Goal: Entertainment & Leisure: Consume media (video, audio)

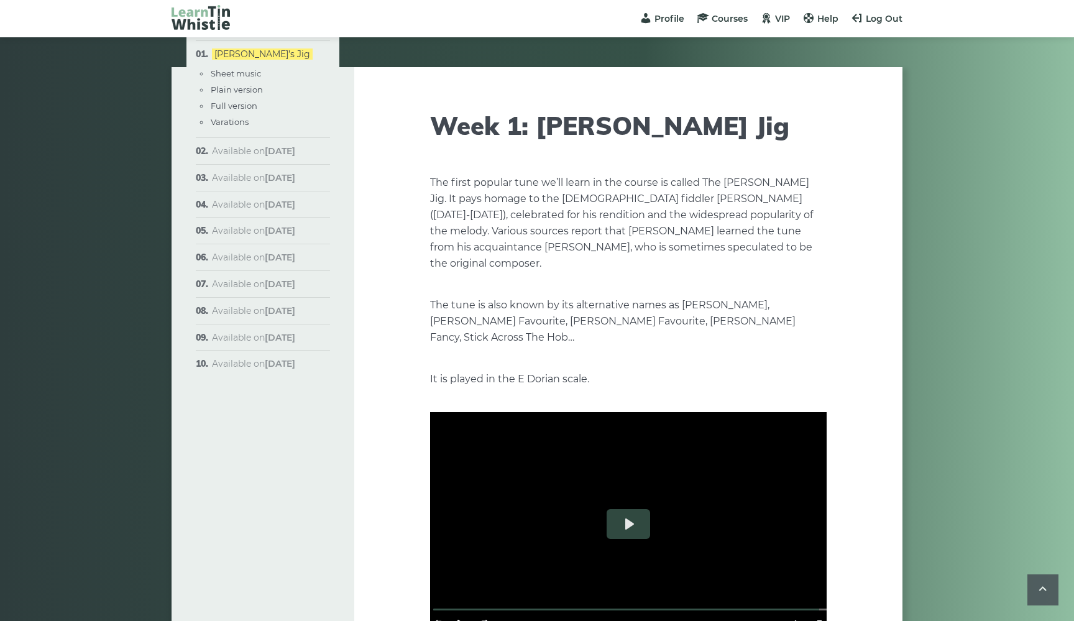
scroll to position [1264, 0]
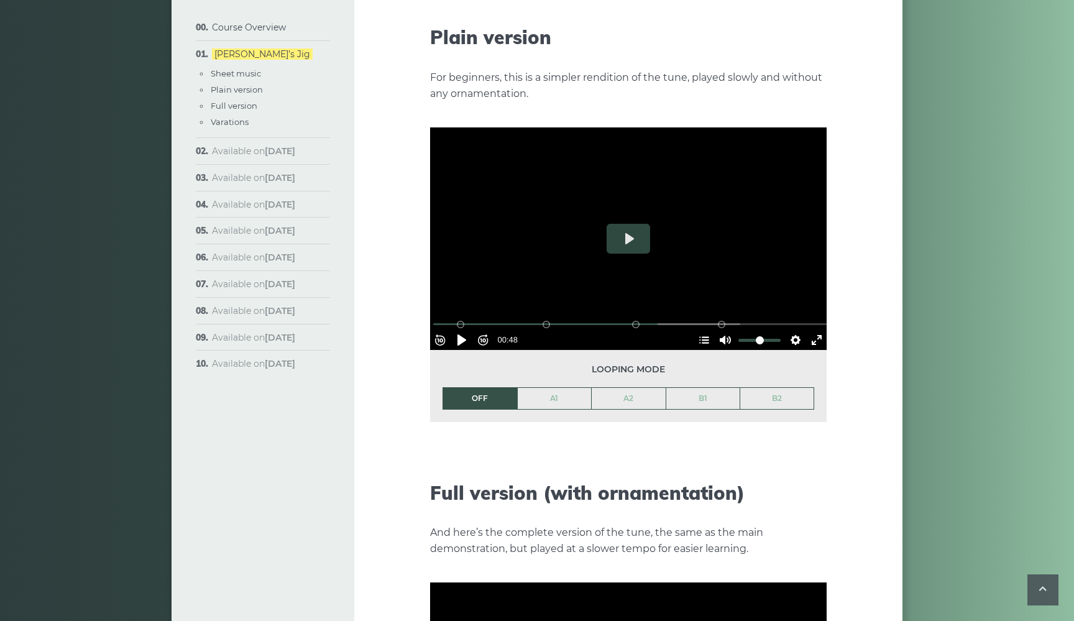
scroll to position [1387, 0]
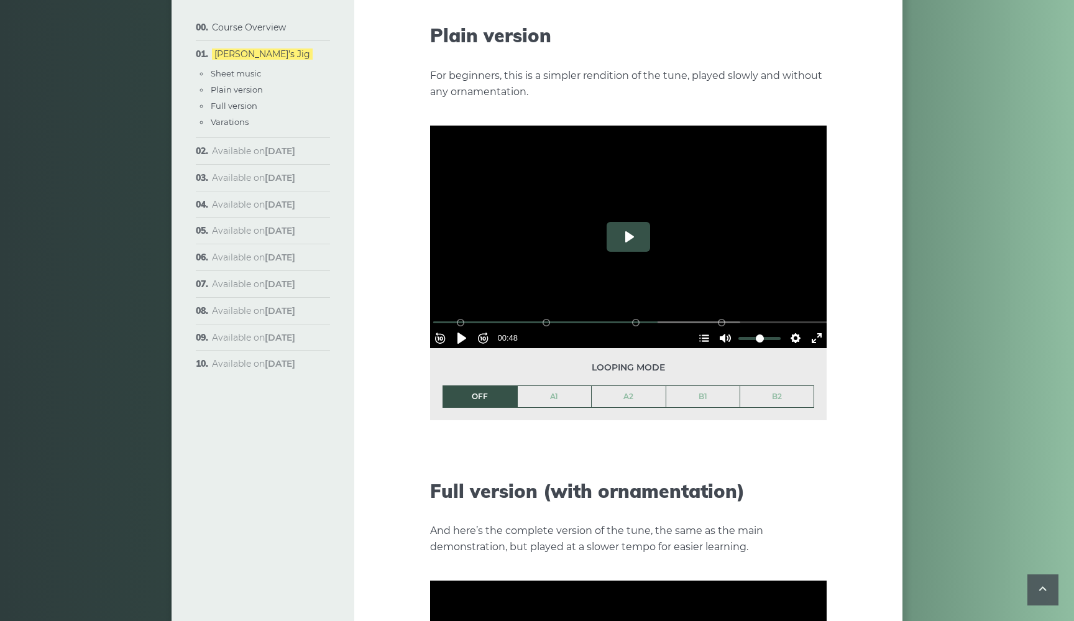
click at [616, 234] on button "Play" at bounding box center [629, 237] width 44 height 30
click at [441, 316] on input "Seek" at bounding box center [630, 322] width 395 height 12
click at [446, 316] on input "Seek" at bounding box center [630, 322] width 395 height 12
click at [791, 328] on button "Settings" at bounding box center [796, 338] width 20 height 20
click at [778, 301] on span "Speed Normal" at bounding box center [755, 308] width 62 height 14
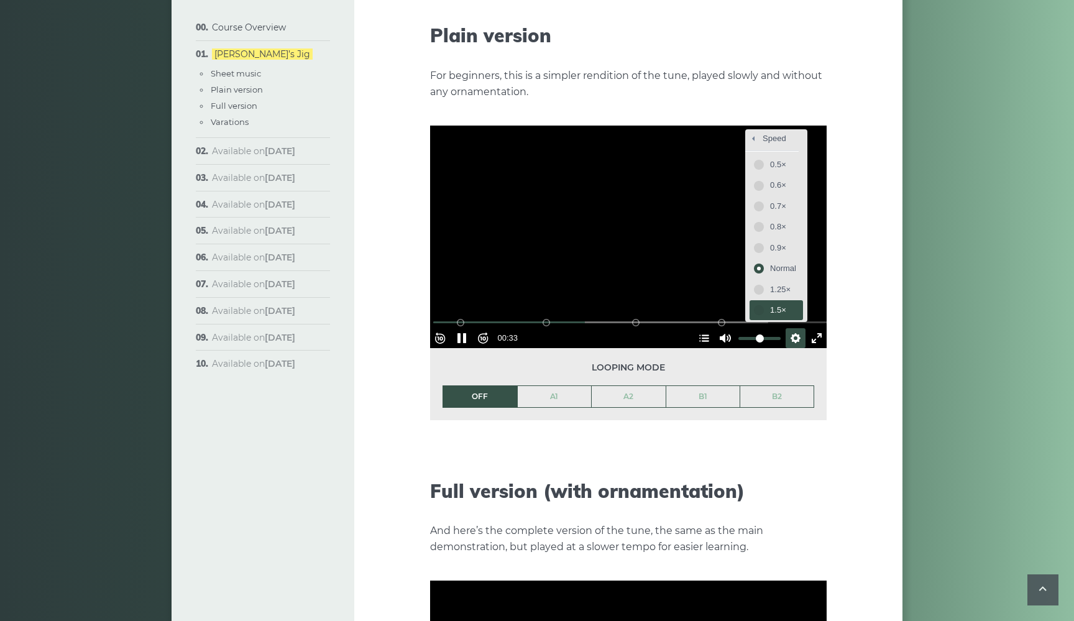
click at [783, 303] on span "1.5×" at bounding box center [783, 310] width 26 height 14
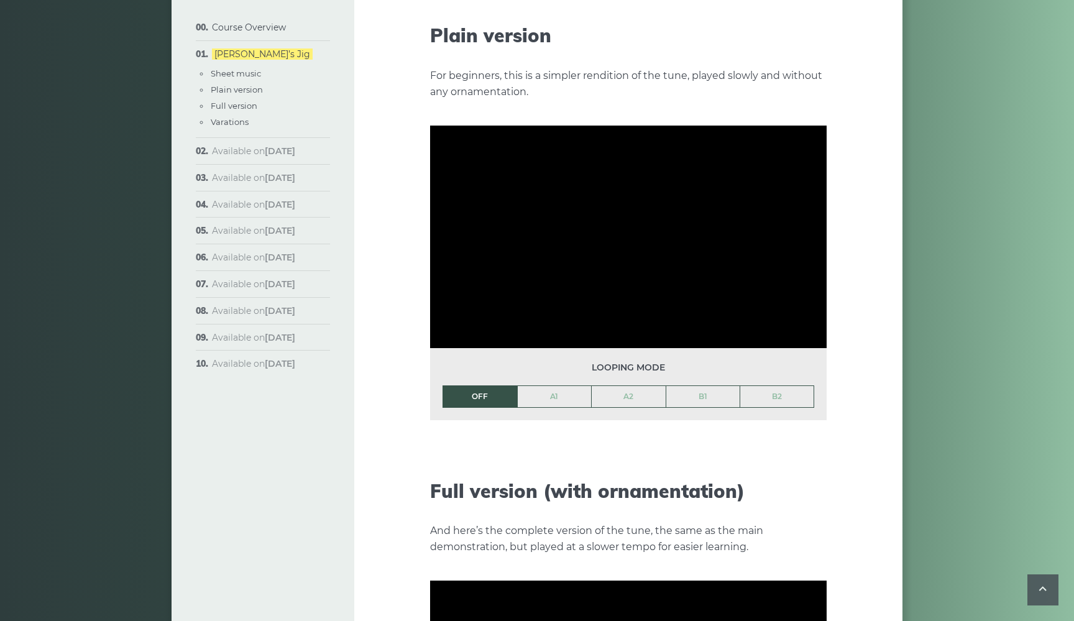
click at [845, 278] on div "Week 1: [PERSON_NAME] Jig The first popular tune we’ll learn in the course is c…" at bounding box center [628, 338] width 548 height 3316
click at [789, 328] on button "Settings" at bounding box center [796, 338] width 20 height 20
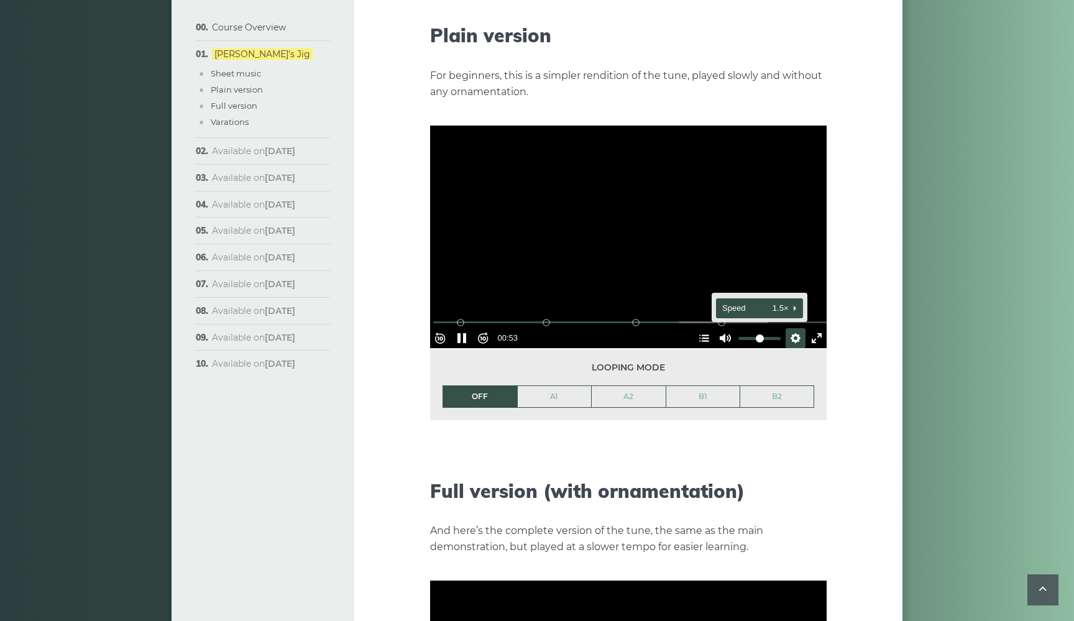
click at [780, 298] on button "Speed 1.5×" at bounding box center [759, 307] width 87 height 19
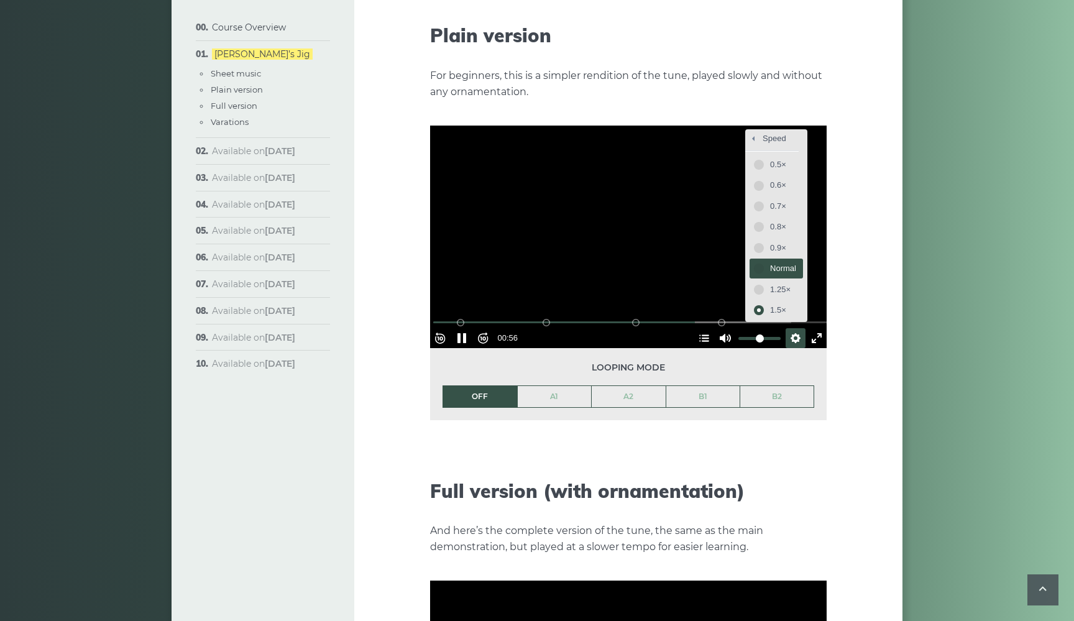
click at [773, 262] on span "Normal" at bounding box center [783, 269] width 26 height 14
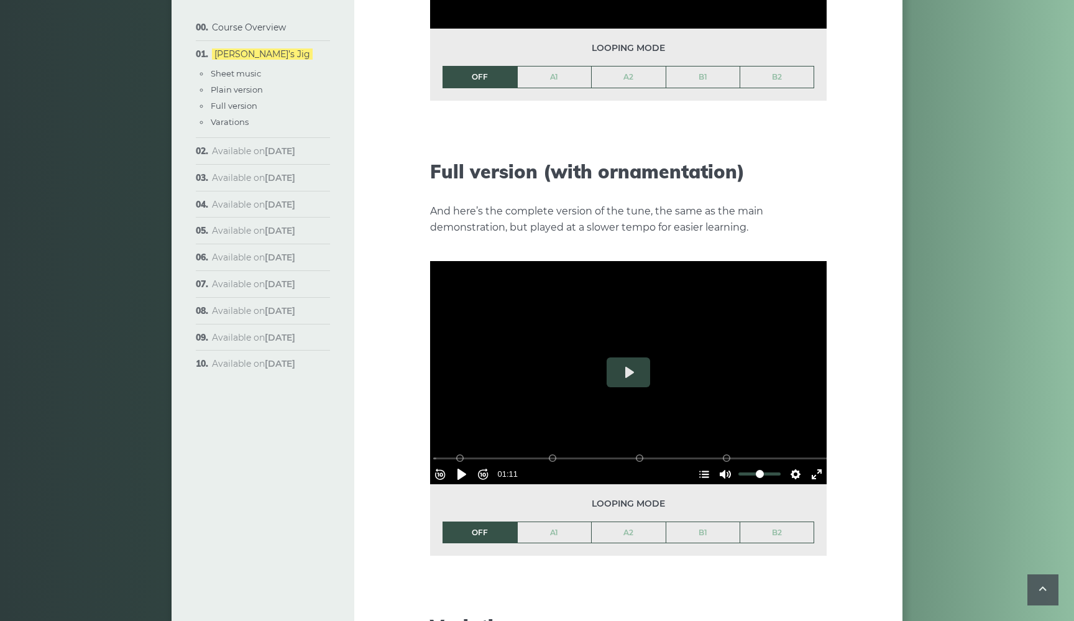
scroll to position [1721, 0]
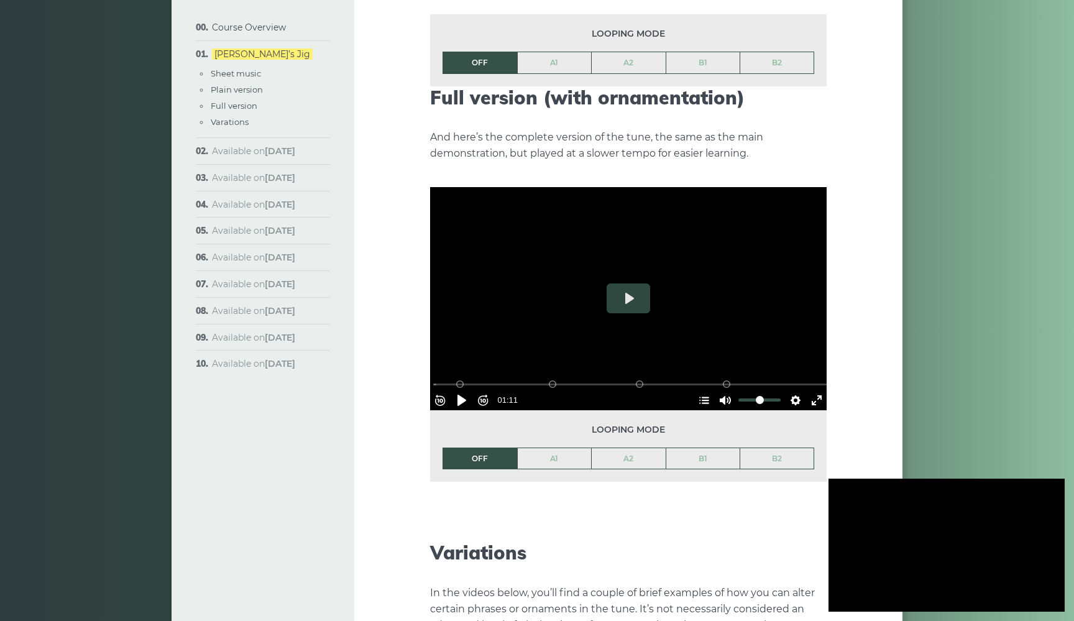
type input "***"
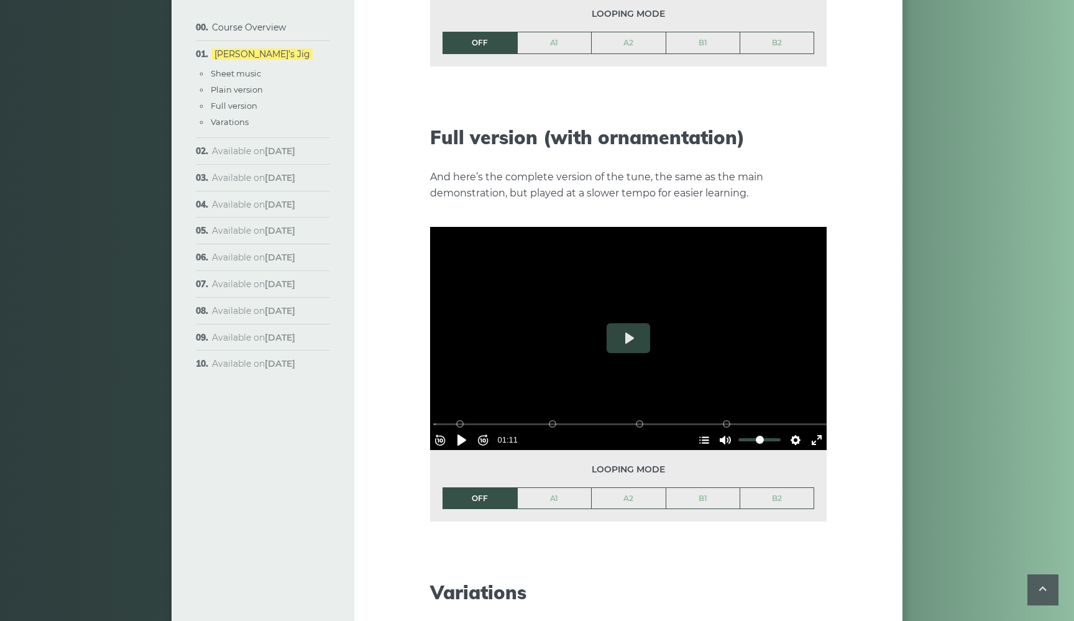
scroll to position [1854, 0]
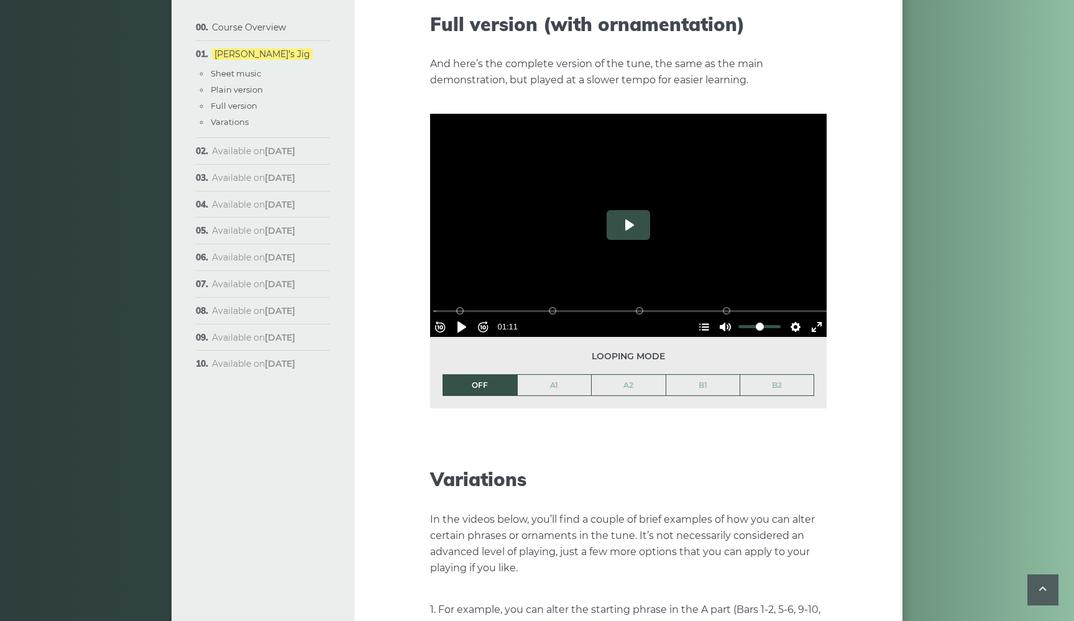
click at [626, 210] on button "Play" at bounding box center [629, 225] width 44 height 30
click at [788, 317] on button "Settings" at bounding box center [796, 327] width 20 height 20
click at [768, 290] on span "Speed Normal" at bounding box center [755, 297] width 62 height 14
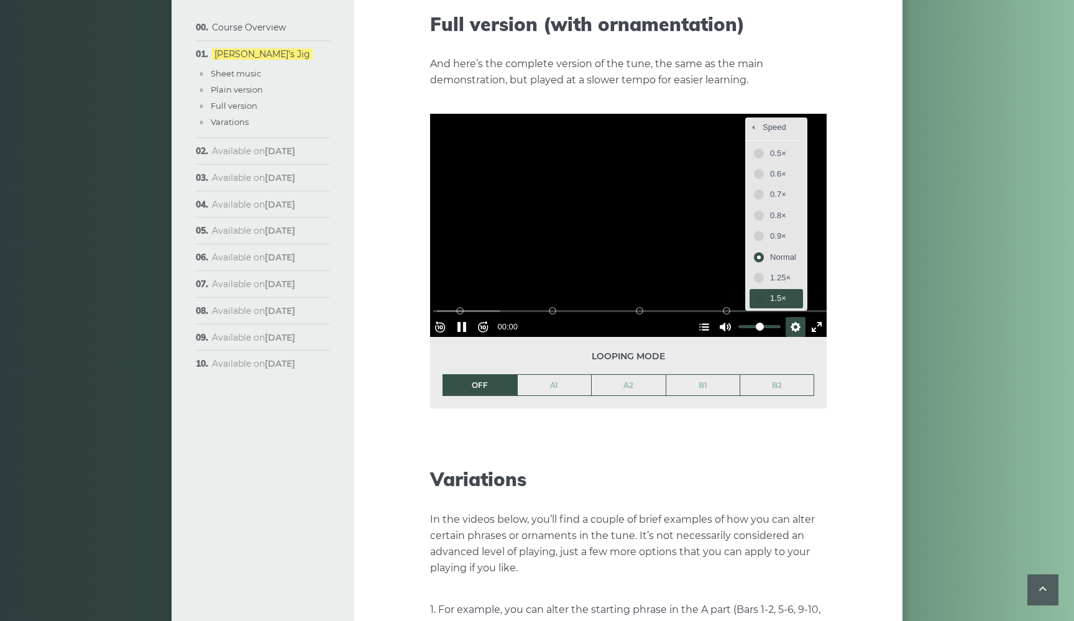
click at [771, 292] on span "1.5×" at bounding box center [783, 299] width 26 height 14
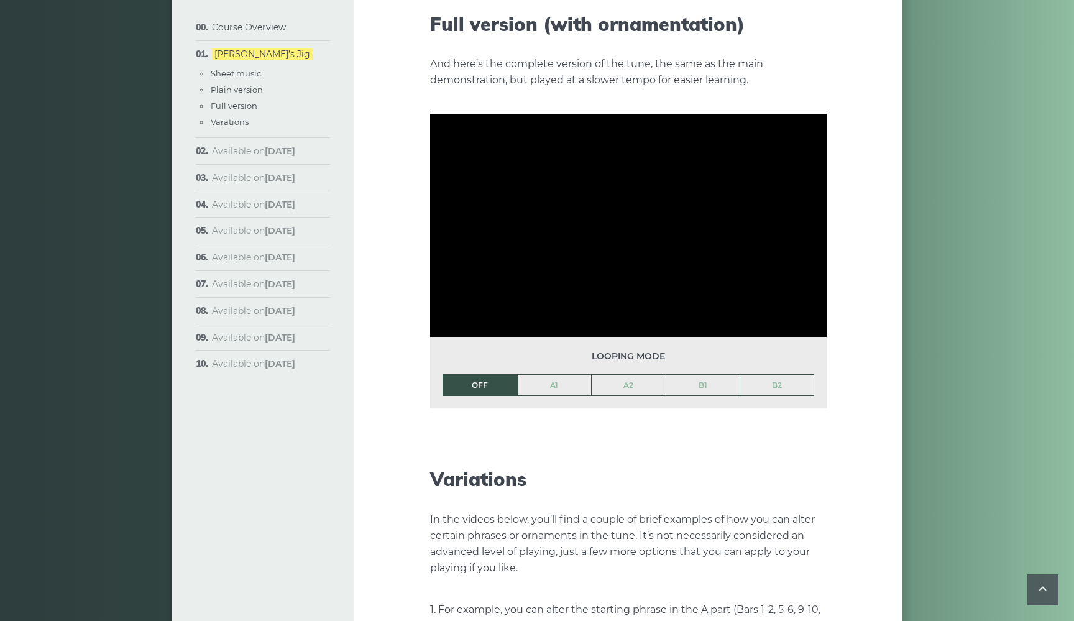
click at [466, 374] on li "OFF" at bounding box center [480, 385] width 75 height 22
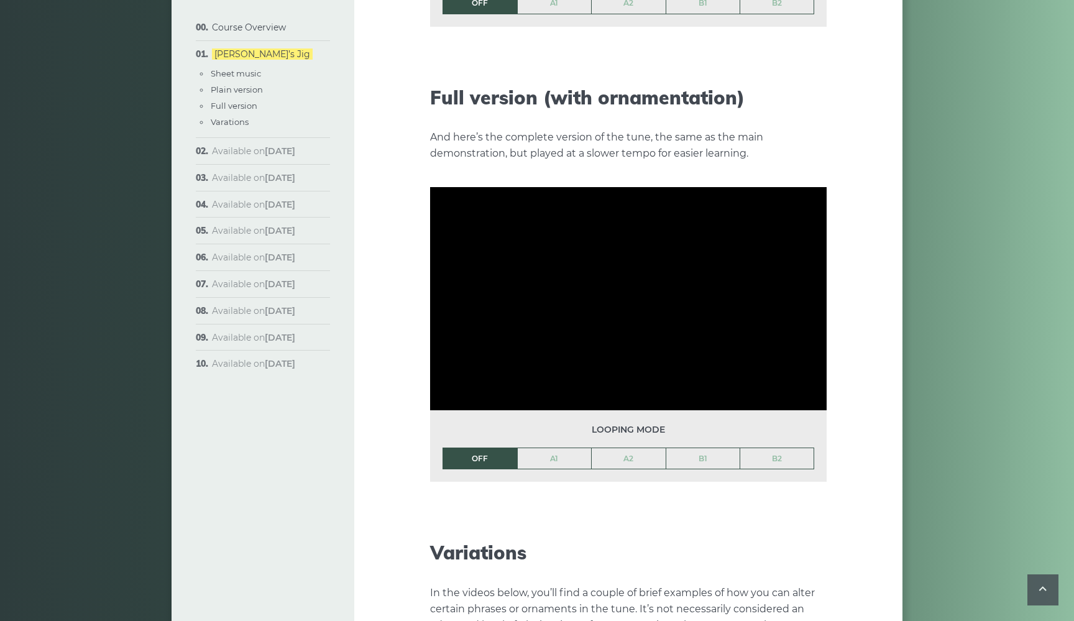
scroll to position [1761, 0]
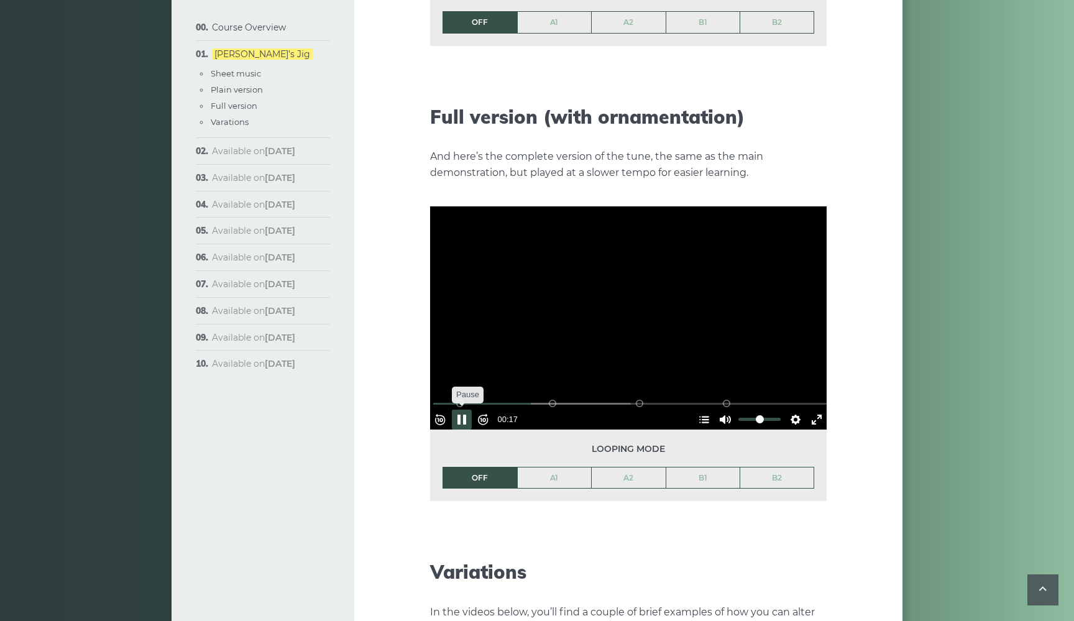
click at [471, 410] on button "Pause Play" at bounding box center [462, 420] width 20 height 20
type input "*****"
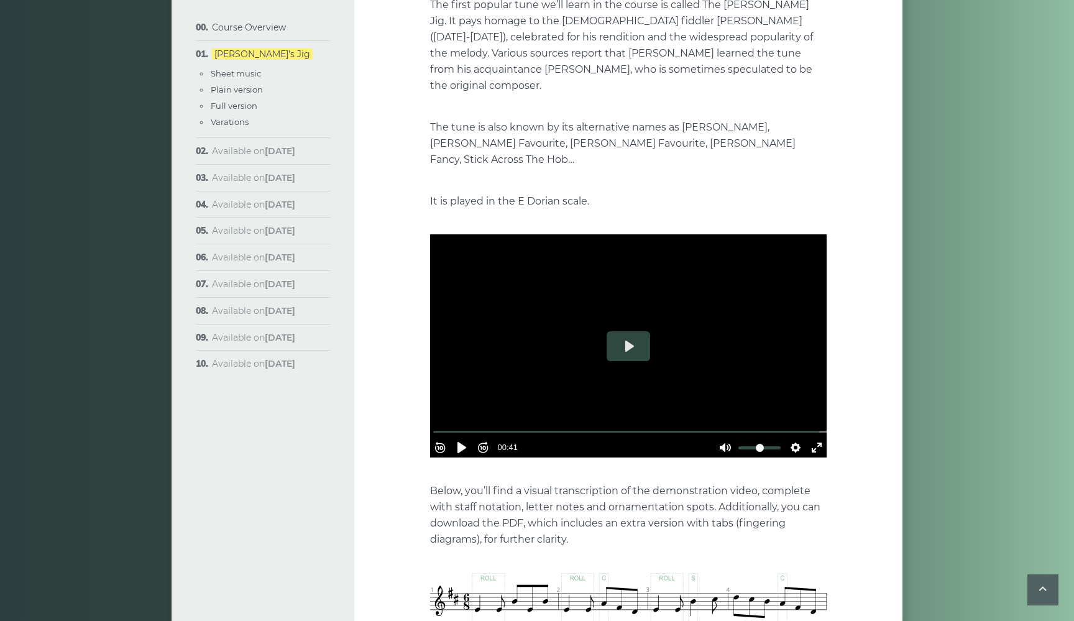
scroll to position [168, 0]
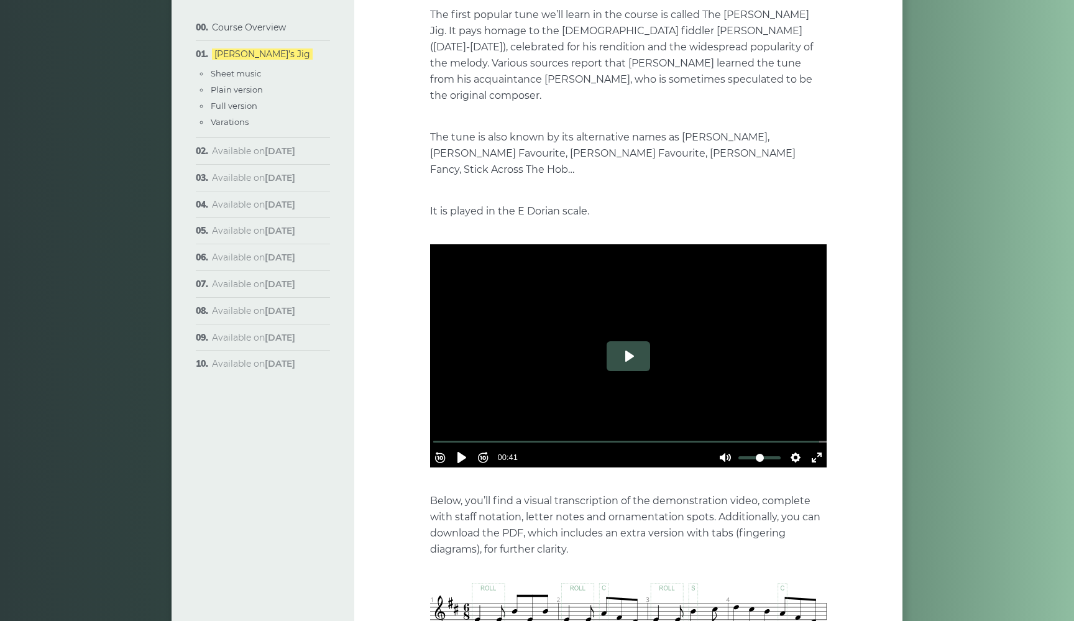
click at [640, 345] on button "Play" at bounding box center [629, 356] width 44 height 30
click at [786, 448] on button "Settings" at bounding box center [796, 458] width 20 height 20
click at [778, 421] on span "Speed Normal" at bounding box center [755, 428] width 62 height 14
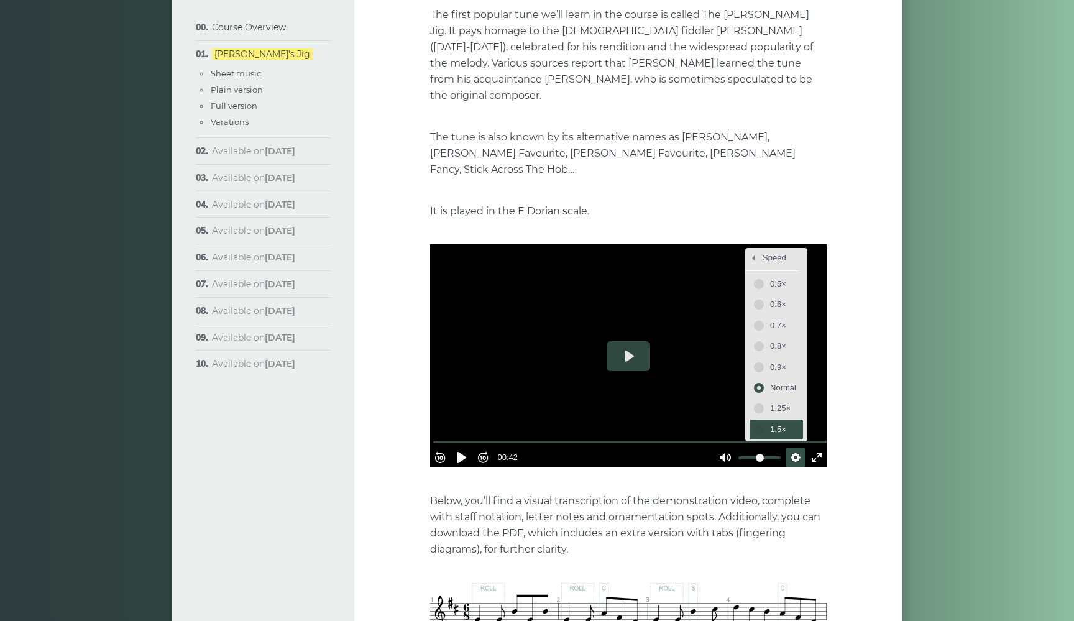
click at [775, 423] on span "1.5×" at bounding box center [783, 430] width 26 height 14
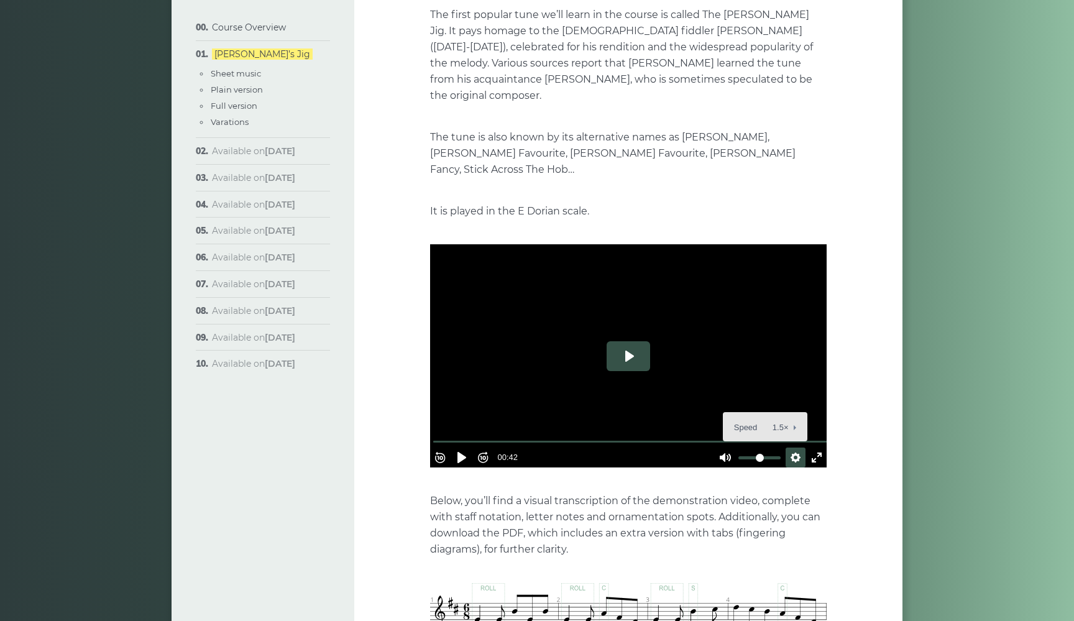
click at [623, 341] on button "Play" at bounding box center [629, 356] width 44 height 30
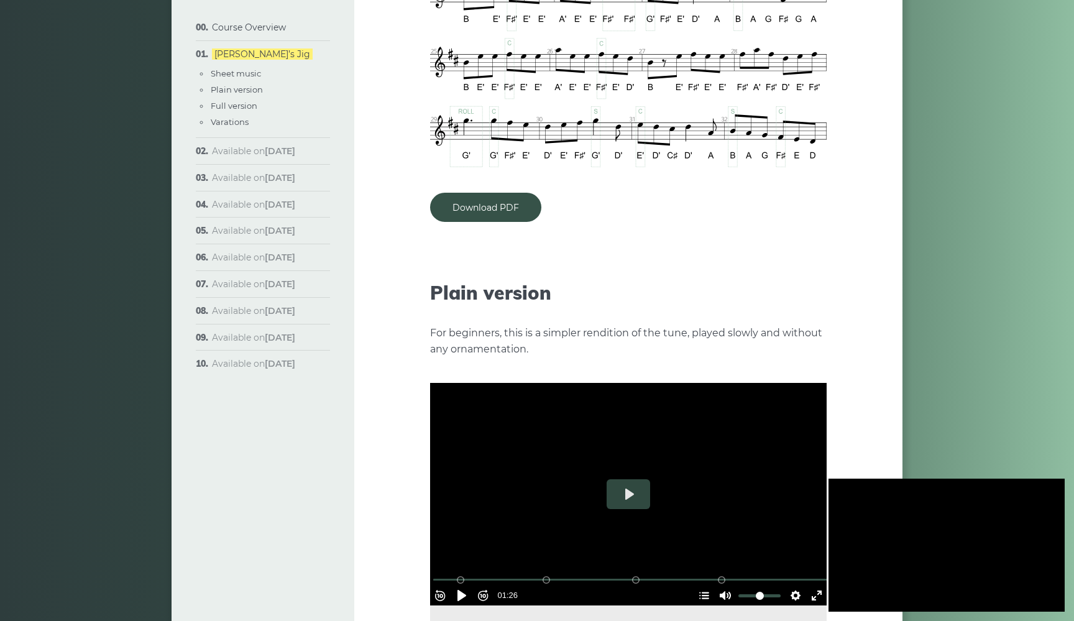
type input "***"
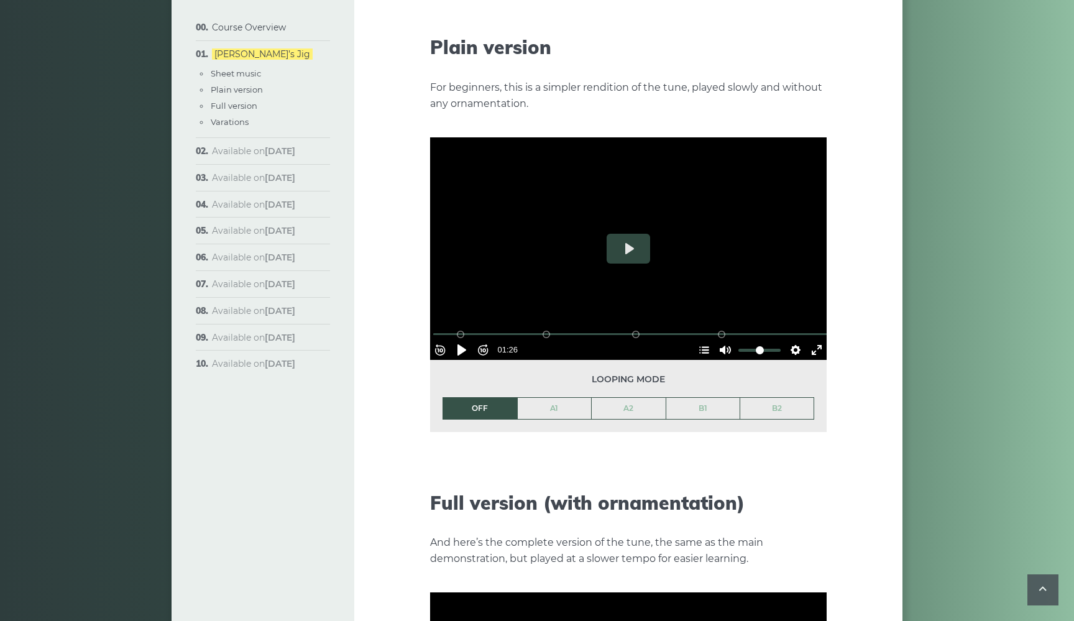
scroll to position [1376, 0]
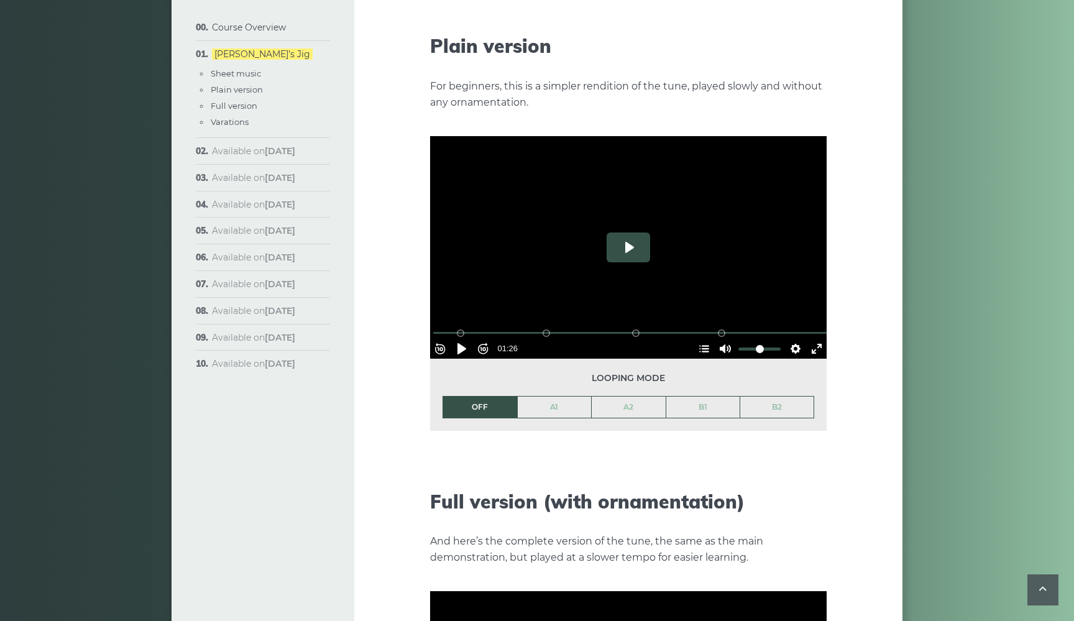
click at [633, 232] on button "Play" at bounding box center [629, 247] width 44 height 30
click at [473, 396] on li "OFF" at bounding box center [480, 407] width 75 height 22
click at [471, 339] on button "Pause Play" at bounding box center [462, 349] width 20 height 20
type input "*****"
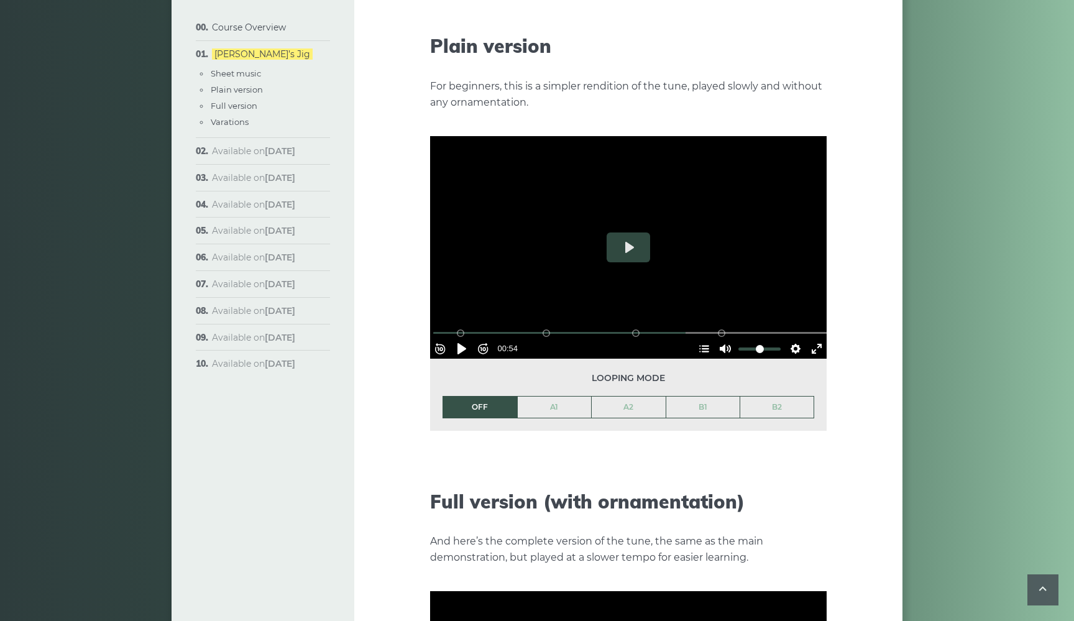
click at [320, 447] on aside "Course Overview Approach & methodology Prerequisites Lessons structure Video co…" at bounding box center [263, 349] width 183 height 3316
click at [55, 159] on div "Course Overview Approach & methodology Prerequisites Lessons structure Video co…" at bounding box center [537, 349] width 1074 height 3316
